Goal: Task Accomplishment & Management: Use online tool/utility

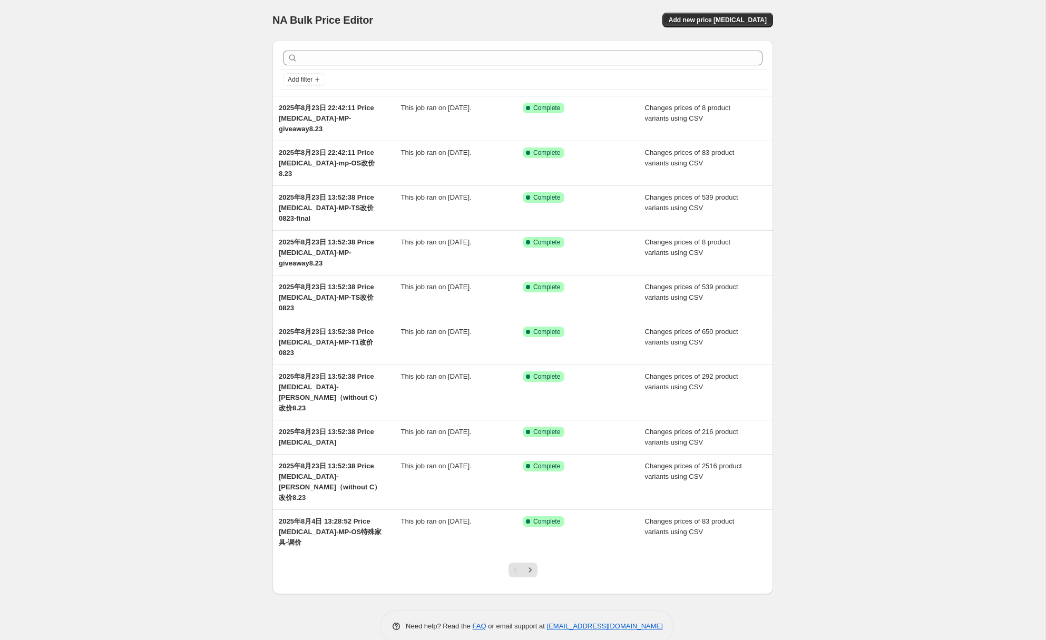
click at [890, 110] on div "NA Bulk Price Editor. This page is ready NA Bulk Price Editor Add new price cha…" at bounding box center [523, 329] width 1046 height 659
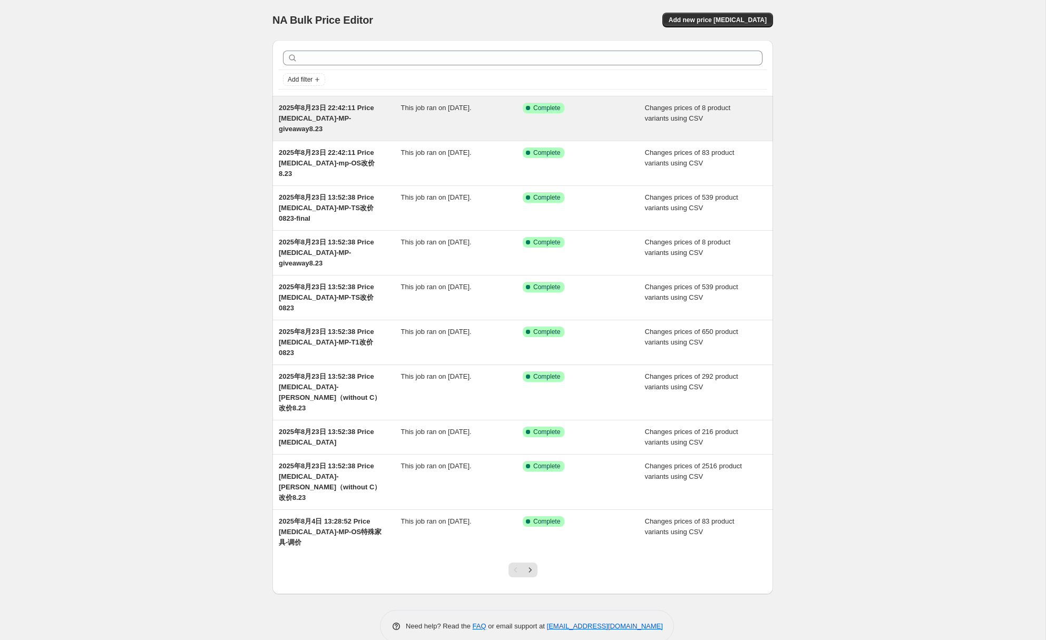
click at [340, 111] on span "2025年8月23日 22:42:11 Price change job-MP-giveaway8.23" at bounding box center [326, 118] width 95 height 29
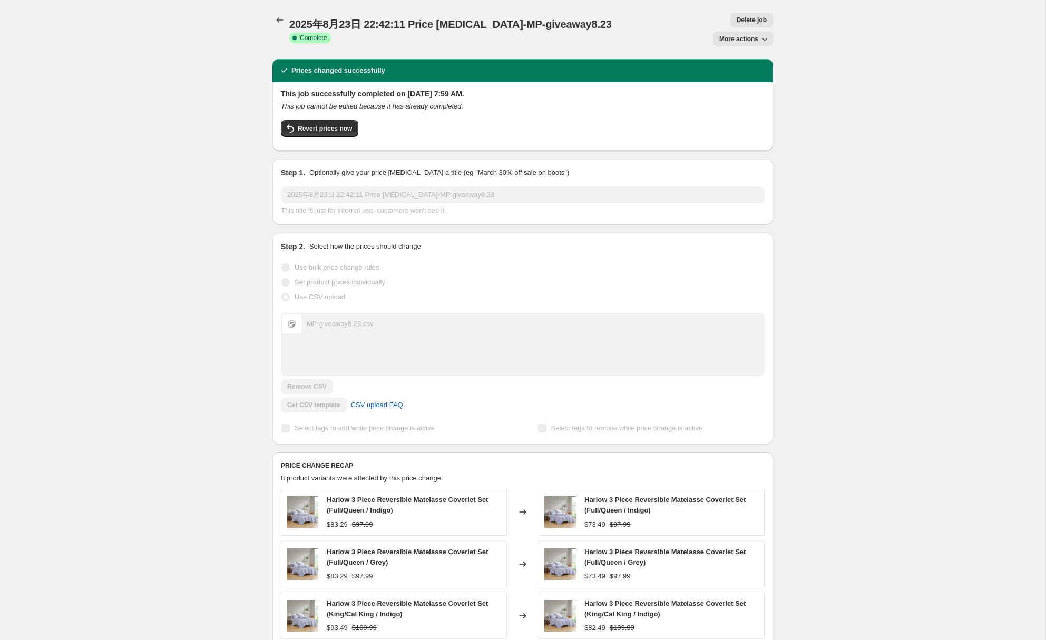
click at [763, 34] on icon "button" at bounding box center [764, 39] width 11 height 11
click at [771, 80] on span "Export Recap CSV" at bounding box center [746, 78] width 57 height 8
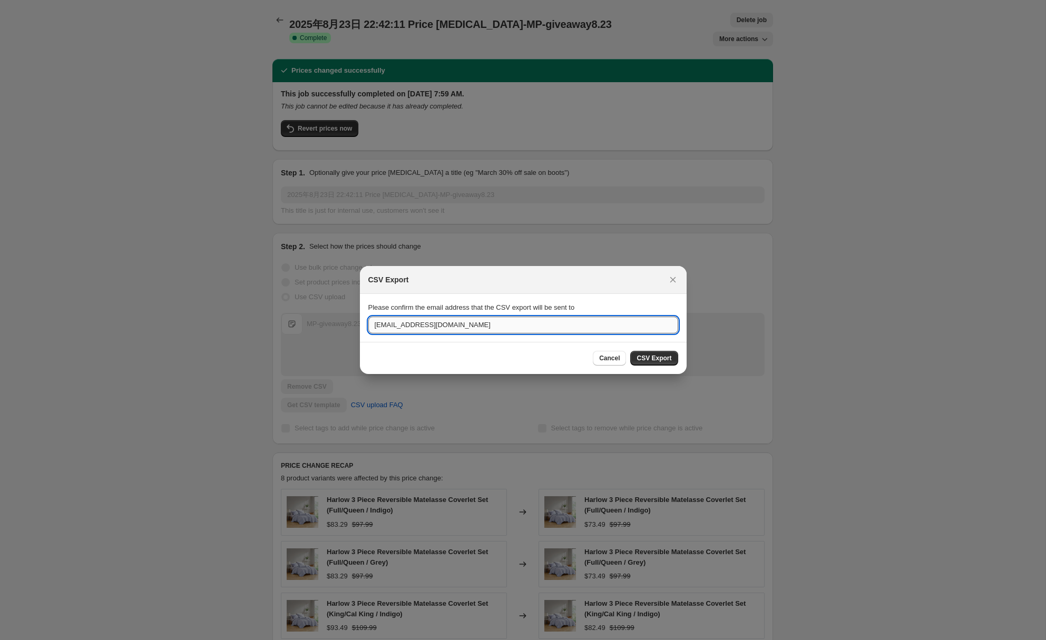
click at [507, 324] on input "info@madisonpark2010.com" at bounding box center [523, 325] width 310 height 17
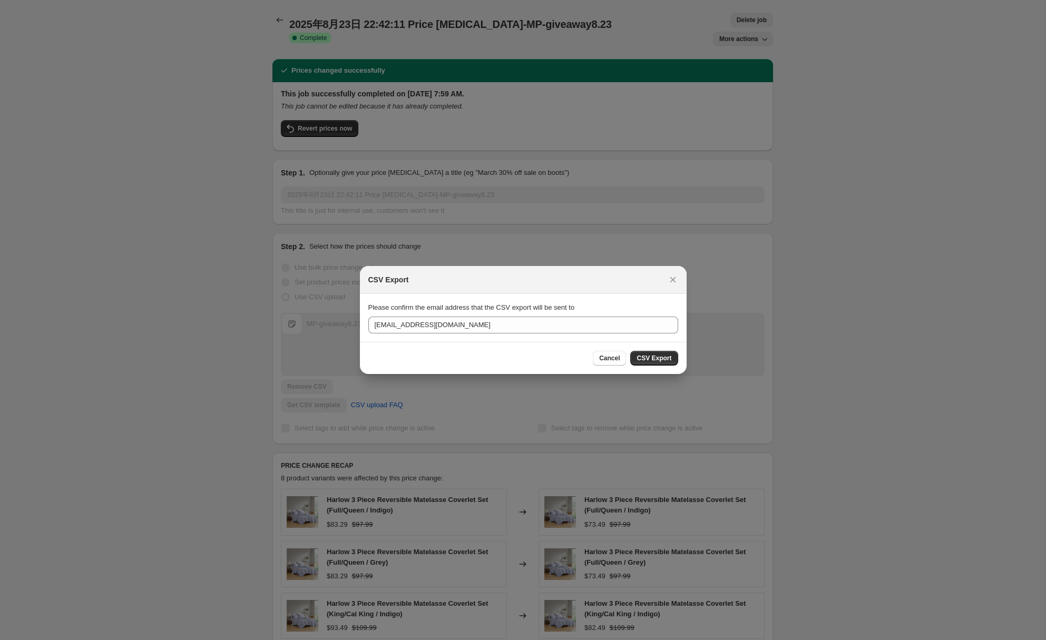
drag, startPoint x: 662, startPoint y: 359, endPoint x: 815, endPoint y: 356, distance: 152.3
click at [662, 359] on span "CSV Export" at bounding box center [654, 358] width 35 height 8
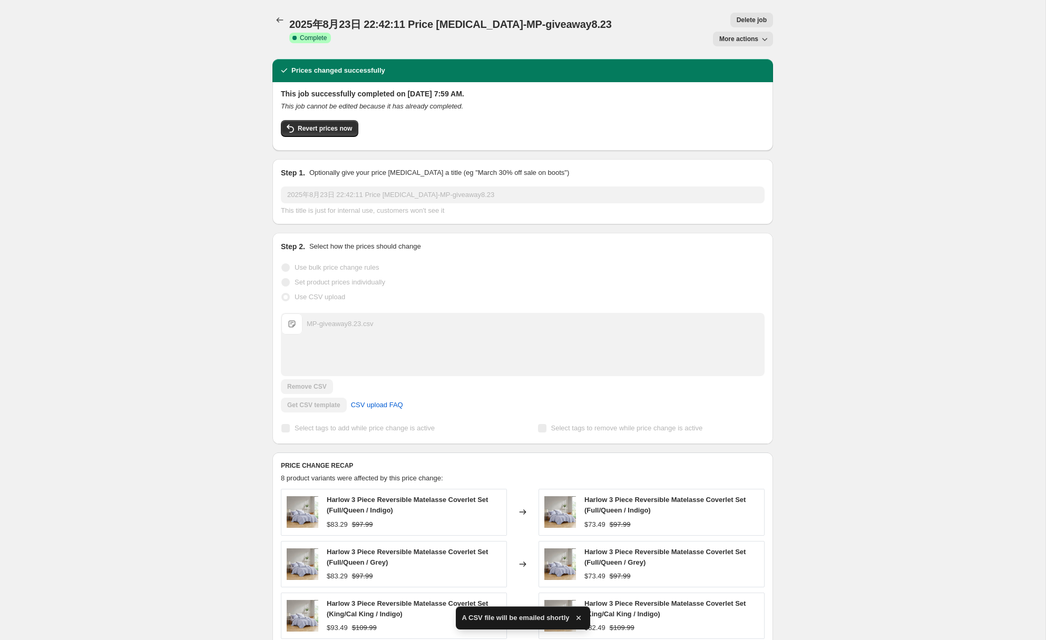
click at [767, 34] on icon "button" at bounding box center [764, 39] width 11 height 11
click at [868, 157] on div "2025年8月23日 22:42:11 Price change job-MP-giveaway8.23. This page is ready 2025年8…" at bounding box center [523, 457] width 1046 height 915
click at [865, 154] on div "2025年8月23日 22:42:11 Price change job-MP-giveaway8.23. This page is ready 2025年8…" at bounding box center [523, 457] width 1046 height 915
drag, startPoint x: 153, startPoint y: 132, endPoint x: 203, endPoint y: 77, distance: 73.5
click at [153, 132] on div "2025年8月23日 22:42:11 Price change job-MP-giveaway8.23. This page is ready 2025年8…" at bounding box center [523, 457] width 1046 height 915
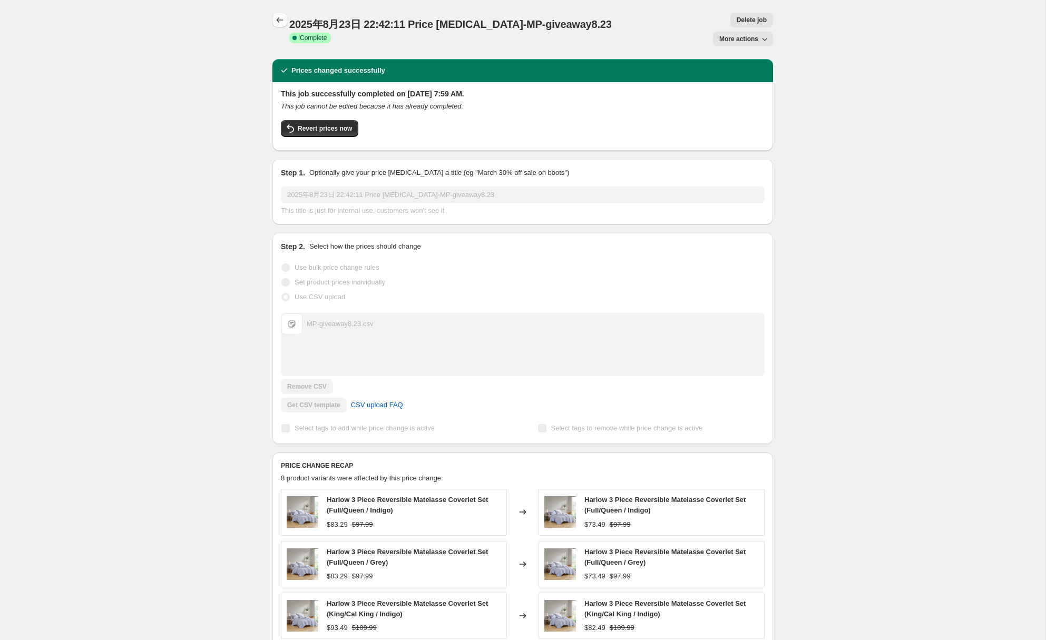
click at [280, 23] on icon "Price change jobs" at bounding box center [280, 20] width 11 height 11
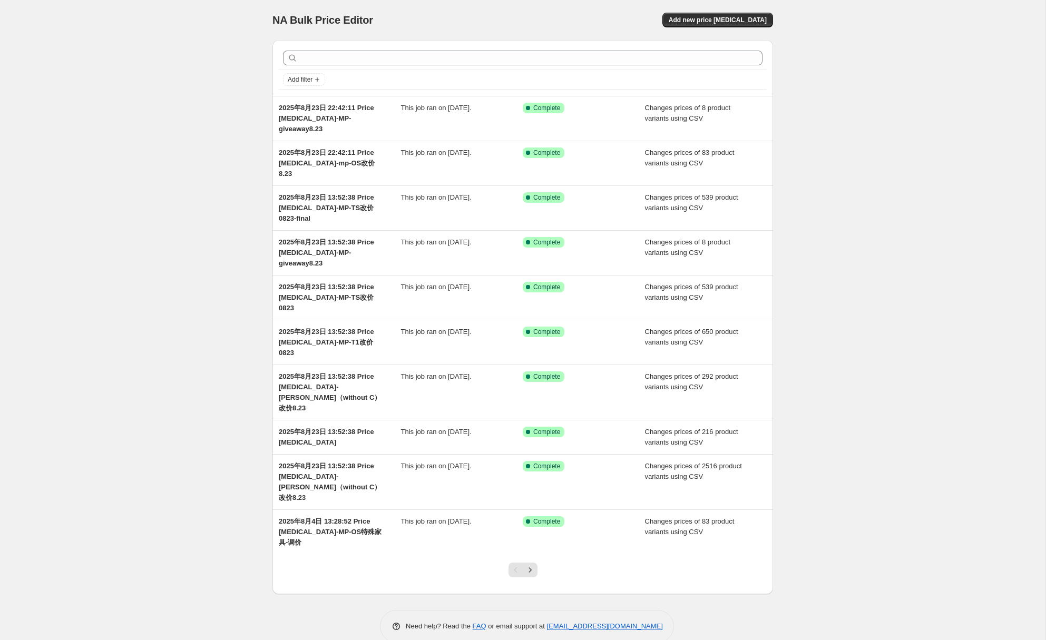
click at [183, 95] on div "NA Bulk Price Editor. This page is ready NA Bulk Price Editor Add new price cha…" at bounding box center [523, 329] width 1046 height 659
click at [118, 189] on div "NA Bulk Price Editor. This page is ready NA Bulk Price Editor Add new price cha…" at bounding box center [523, 329] width 1046 height 659
click at [133, 225] on div "NA Bulk Price Editor. This page is ready NA Bulk Price Editor Add new price cha…" at bounding box center [523, 329] width 1046 height 659
click at [124, 209] on div "NA Bulk Price Editor. This page is ready NA Bulk Price Editor Add new price cha…" at bounding box center [523, 329] width 1046 height 659
click at [127, 214] on div "NA Bulk Price Editor. This page is ready NA Bulk Price Editor Add new price cha…" at bounding box center [523, 329] width 1046 height 659
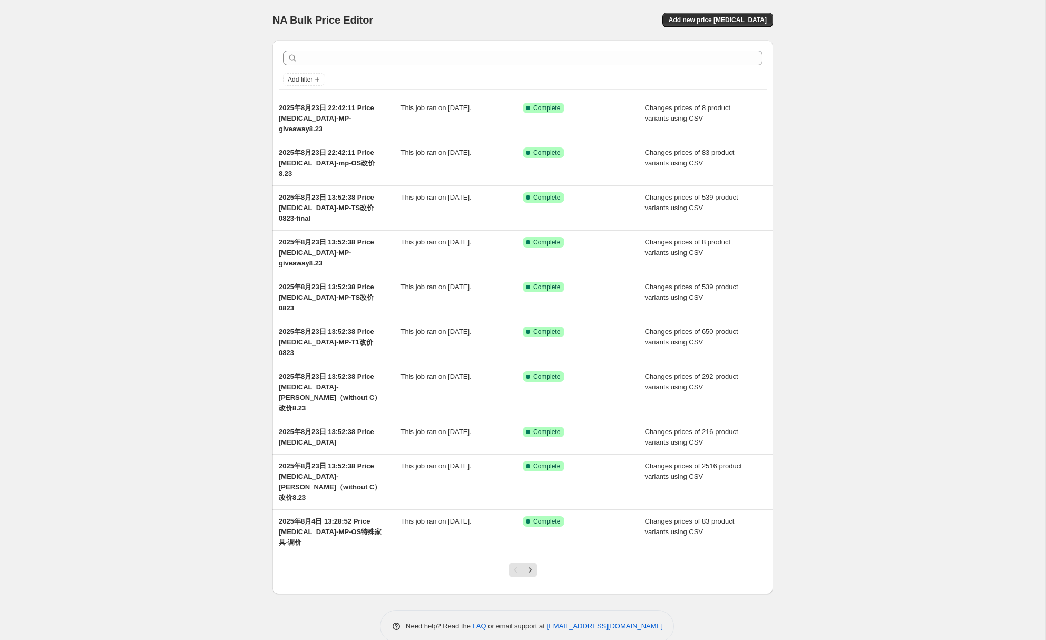
click at [160, 217] on div "NA Bulk Price Editor. This page is ready NA Bulk Price Editor Add new price cha…" at bounding box center [523, 329] width 1046 height 659
